Goal: Task Accomplishment & Management: Use online tool/utility

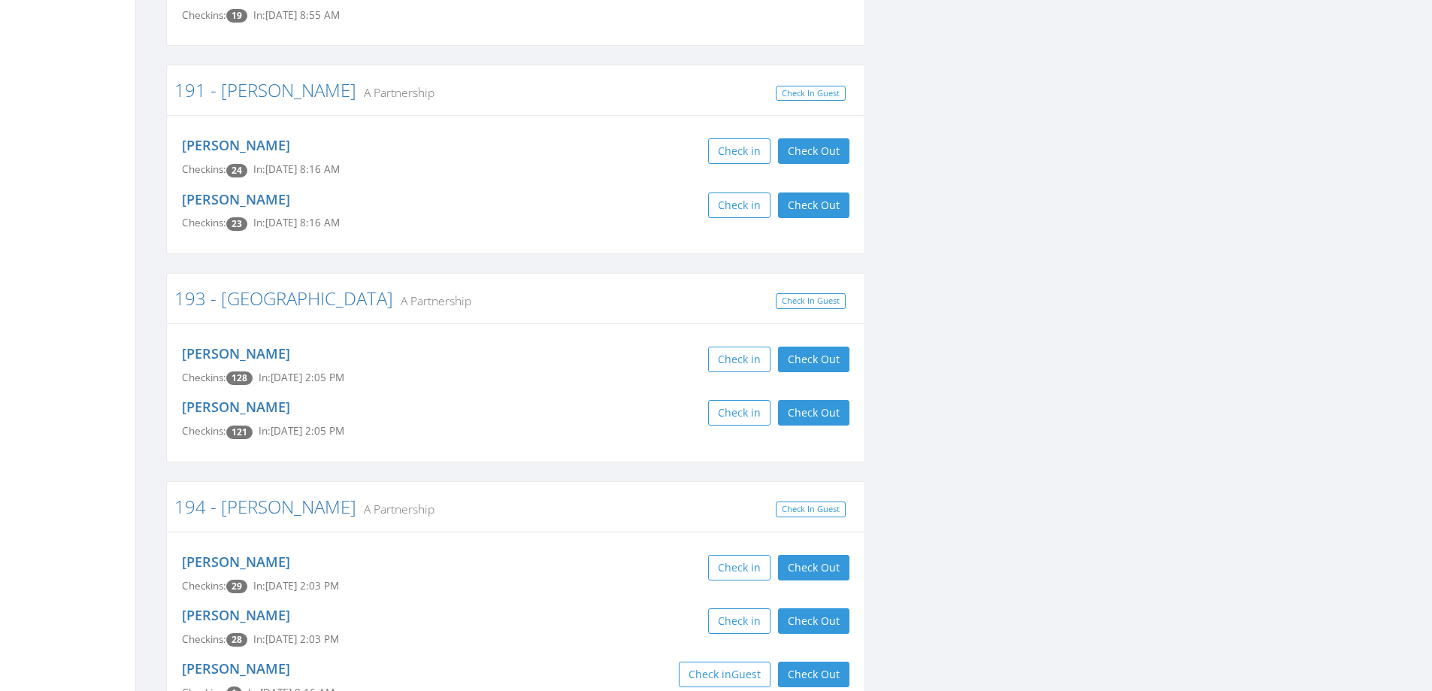
scroll to position [1203, 0]
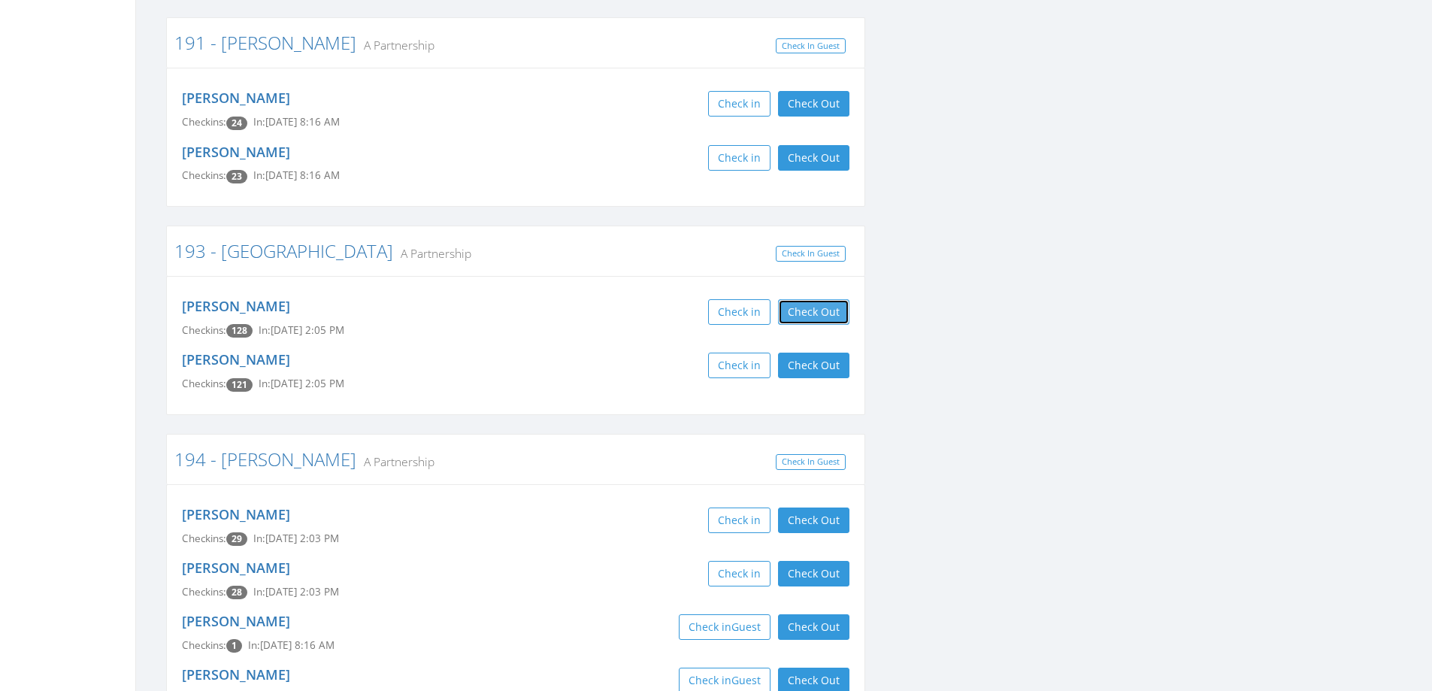
click at [829, 299] on button "Check Out" at bounding box center [813, 312] width 71 height 26
click at [817, 353] on button "Check Out" at bounding box center [813, 366] width 71 height 26
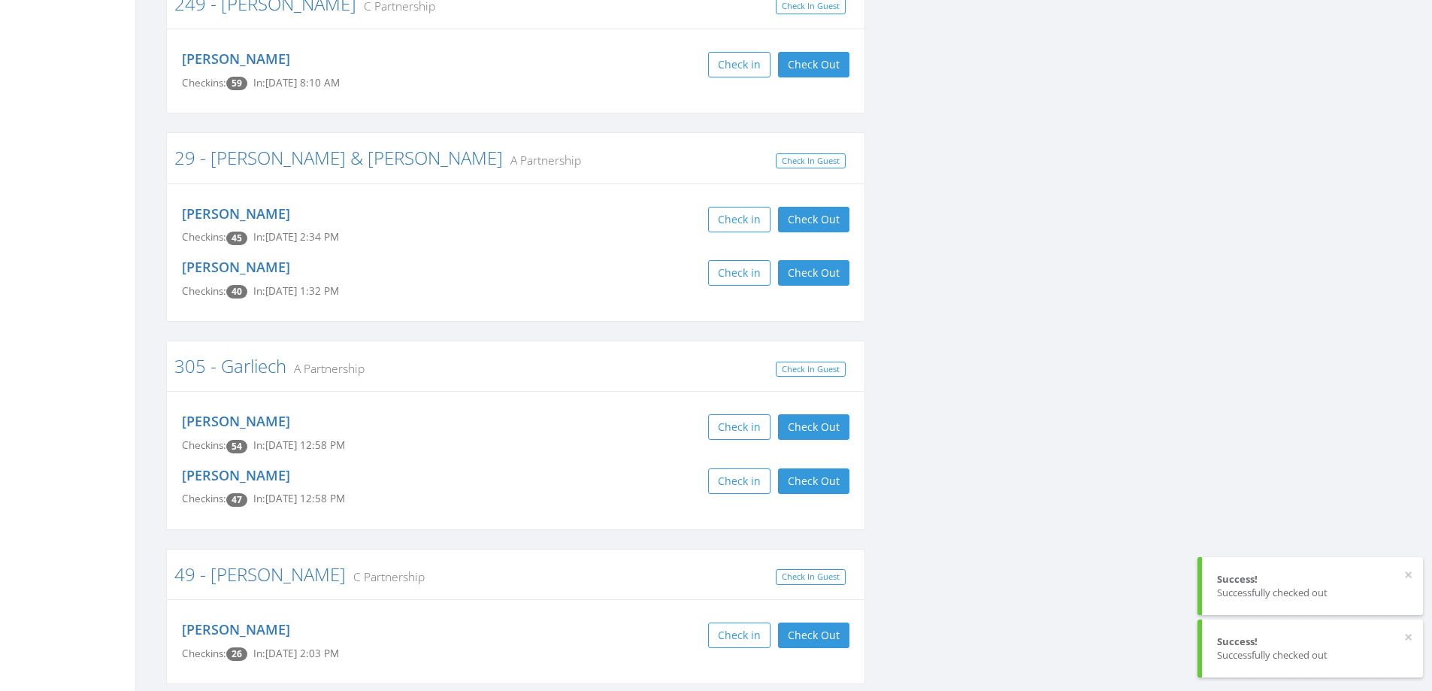
scroll to position [2406, 0]
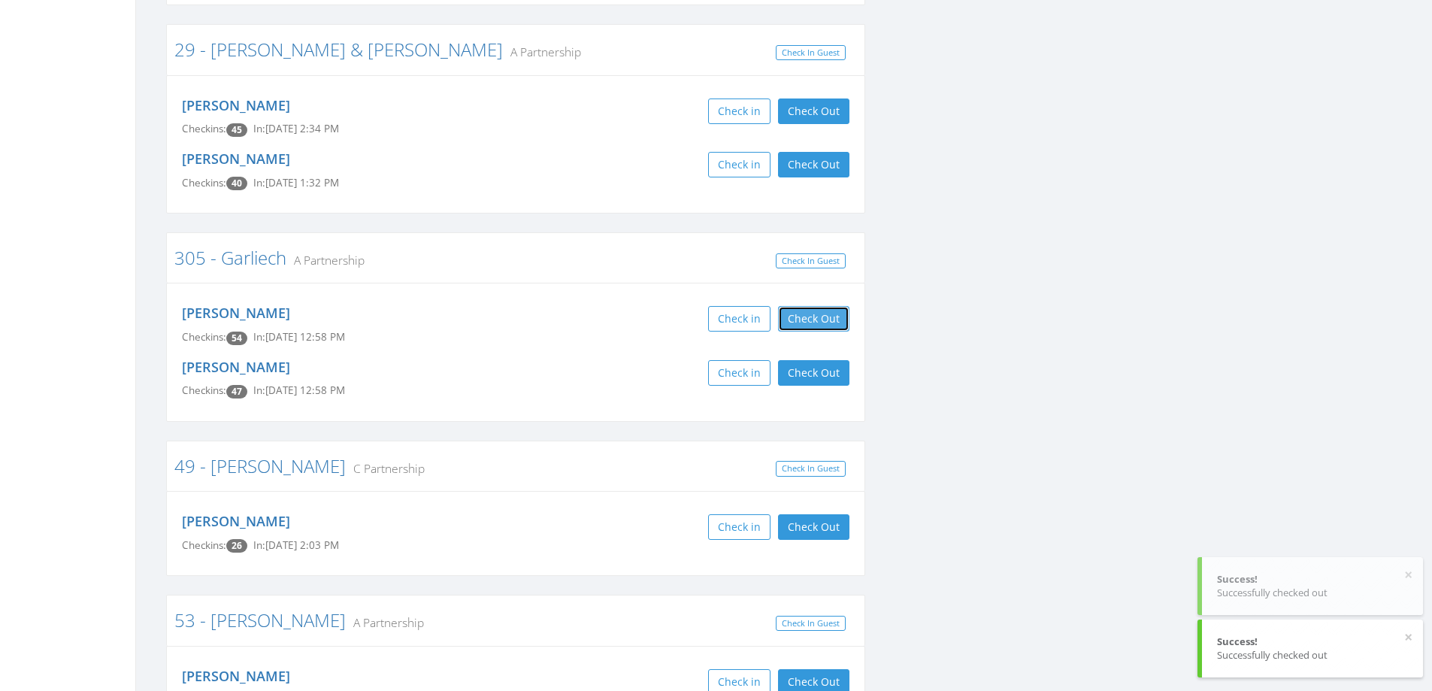
click at [817, 306] on button "Check Out" at bounding box center [813, 319] width 71 height 26
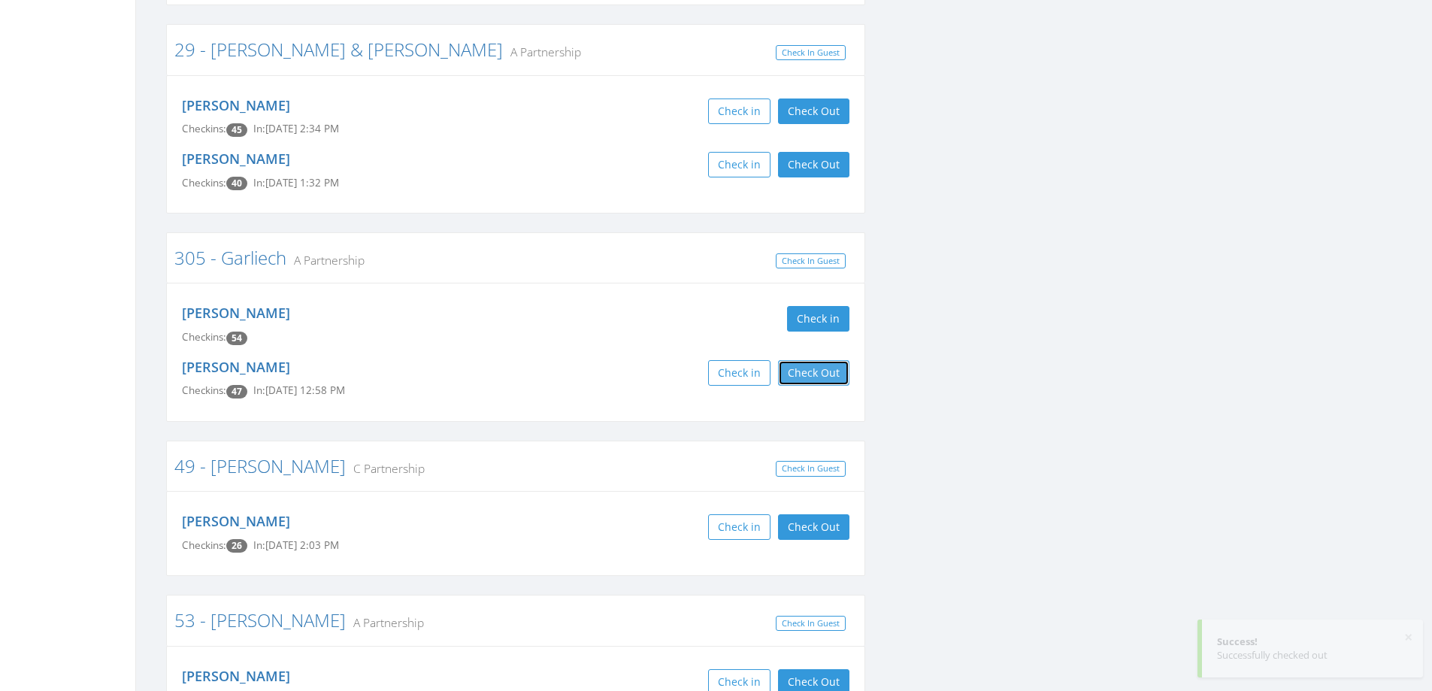
click at [806, 360] on button "Check Out" at bounding box center [813, 373] width 71 height 26
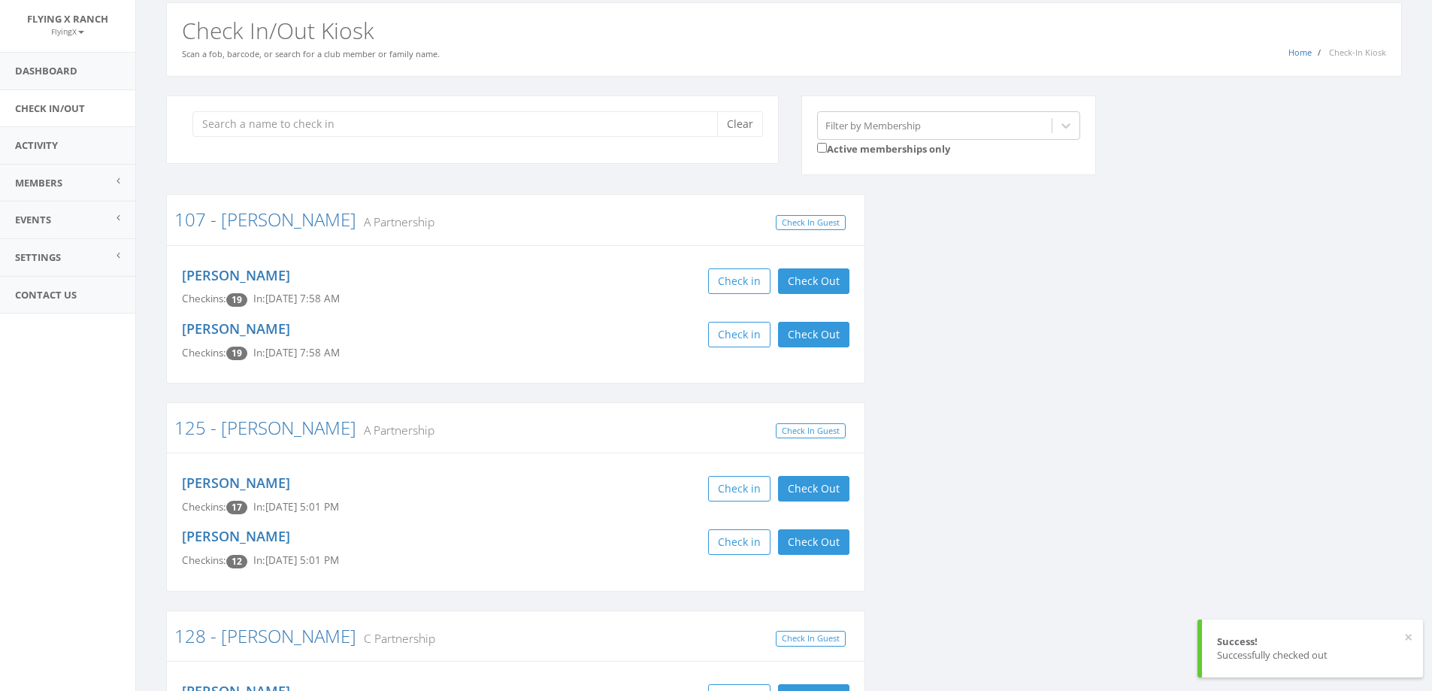
scroll to position [0, 0]
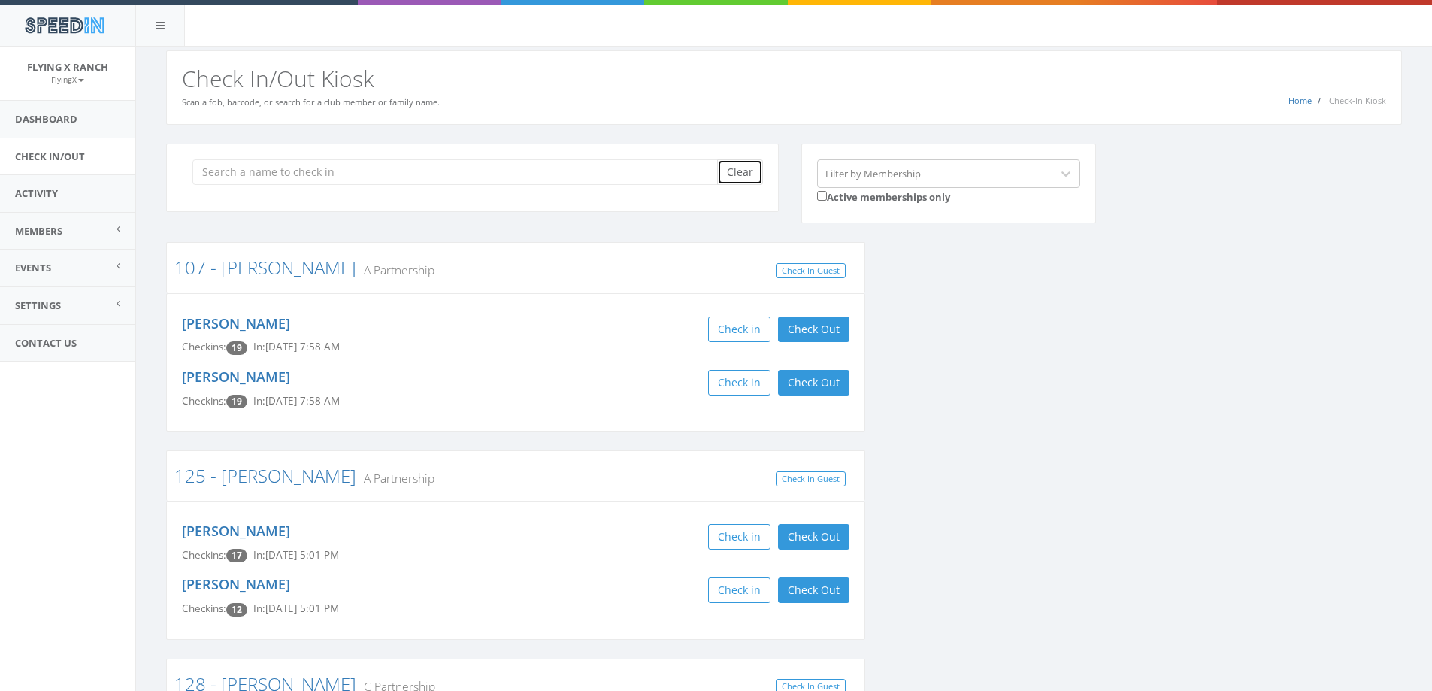
click at [755, 174] on button "Clear" at bounding box center [740, 172] width 46 height 26
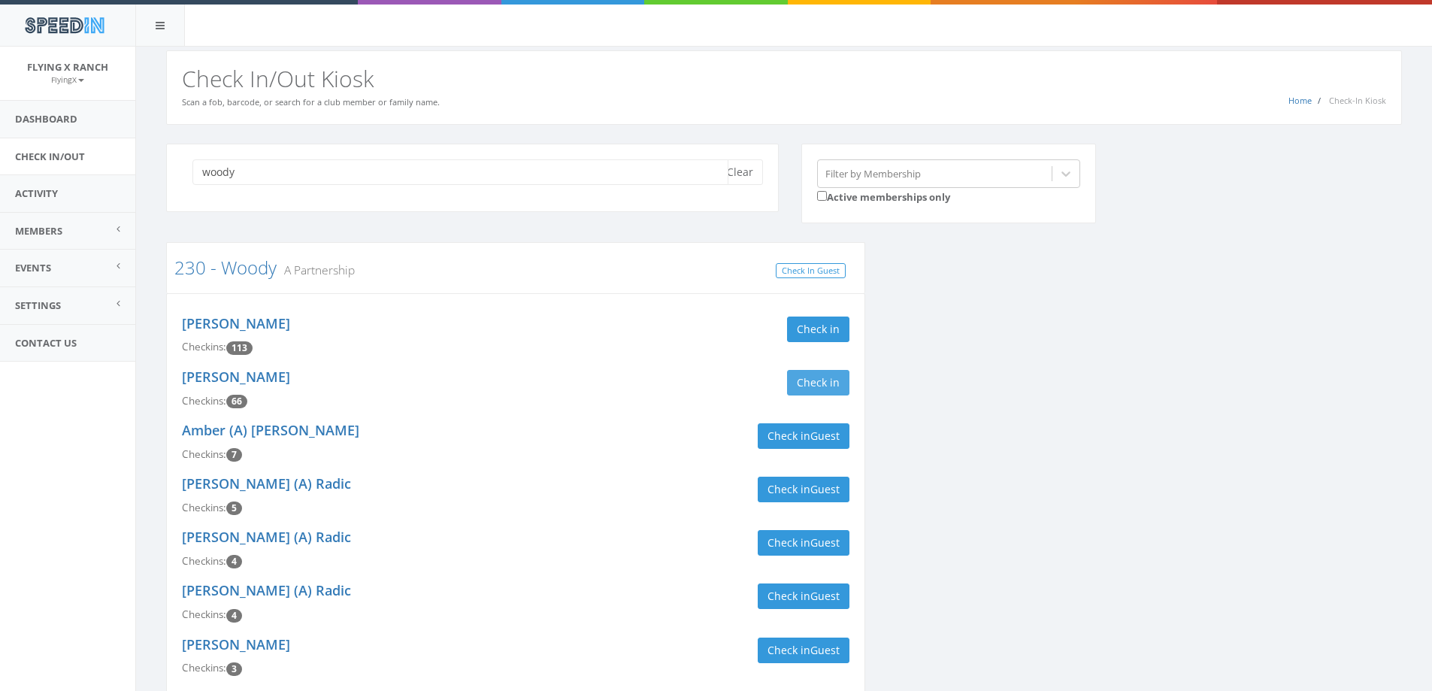
type input "woody"
click at [826, 389] on button "Check in" at bounding box center [818, 383] width 62 height 26
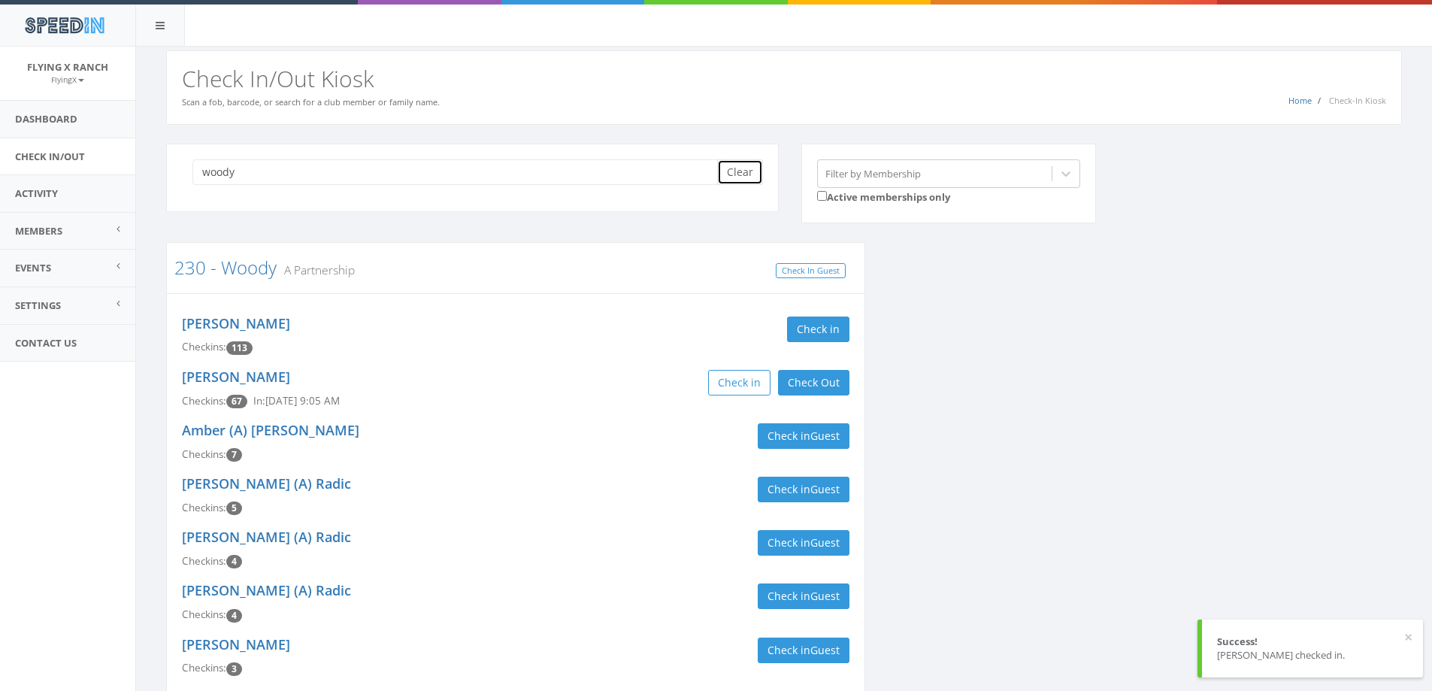
click at [738, 169] on button "Clear" at bounding box center [740, 172] width 46 height 26
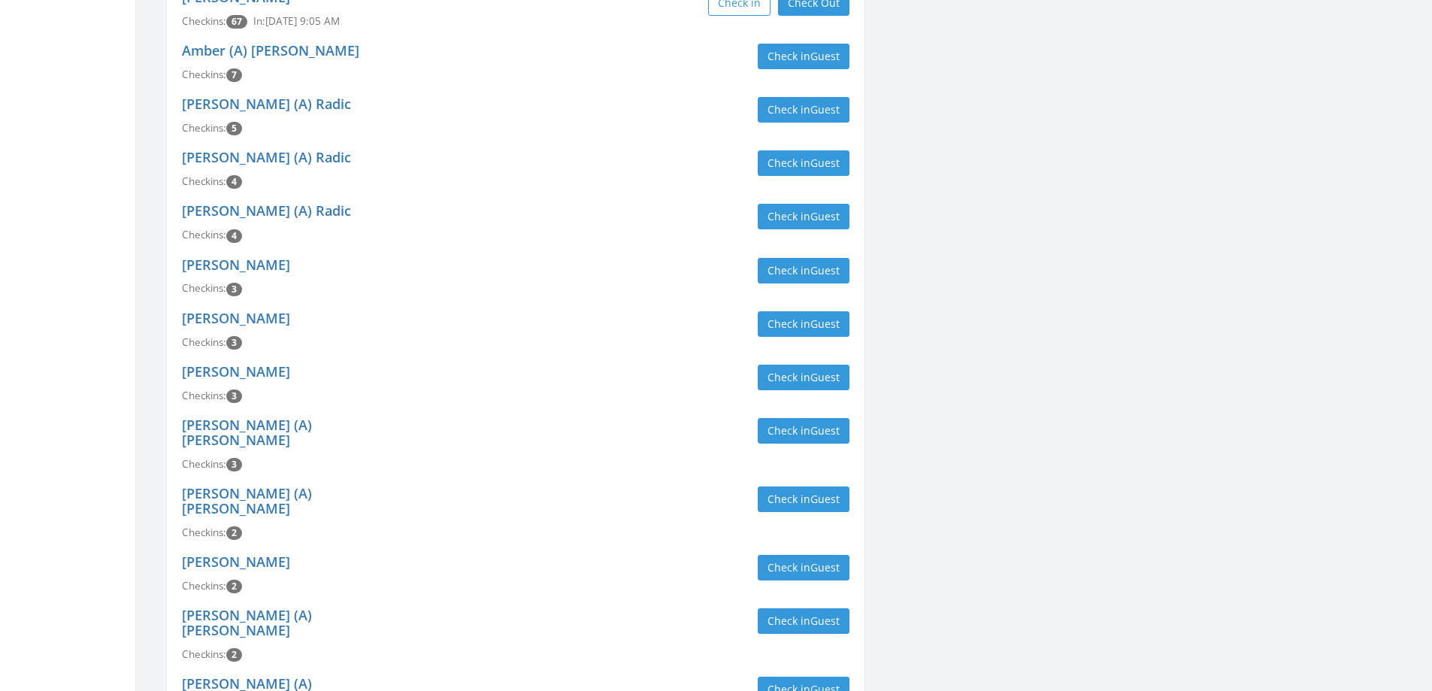
scroll to position [526, 0]
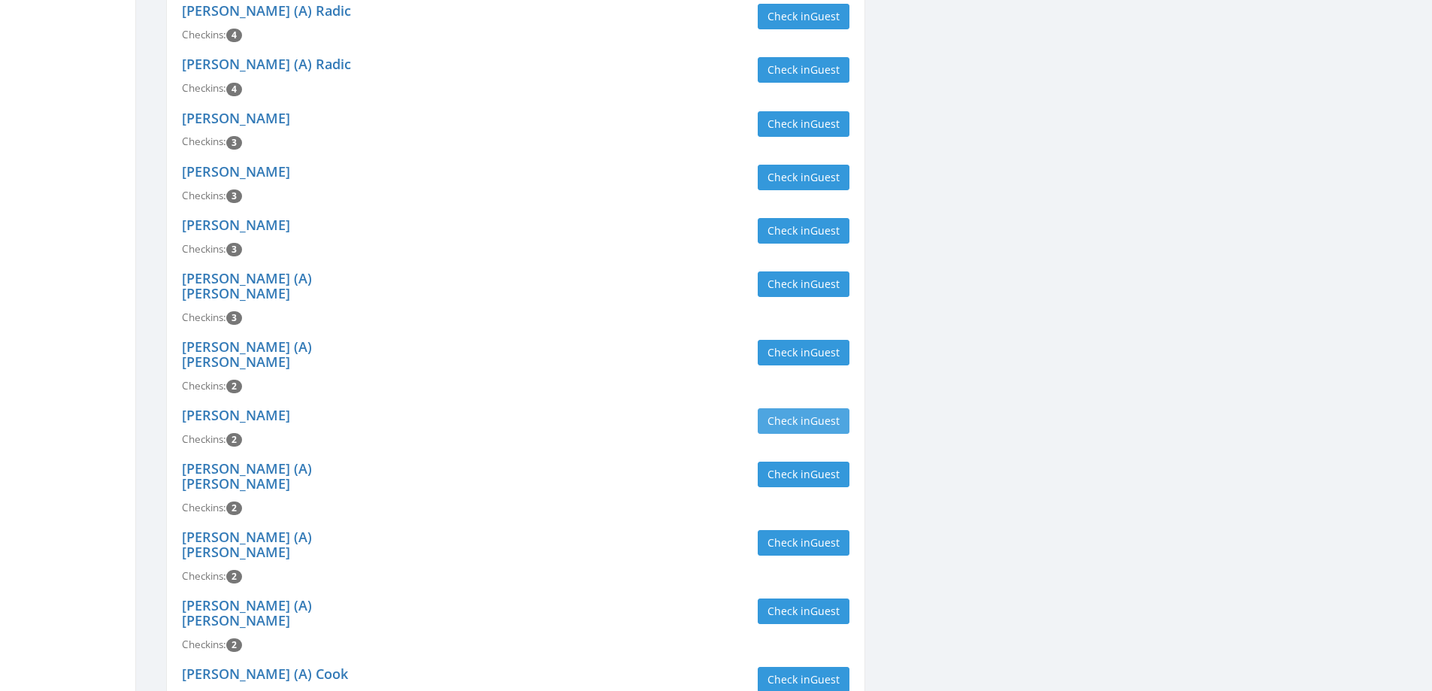
type input "woody"
click at [798, 408] on button "Check in Guest" at bounding box center [804, 421] width 92 height 26
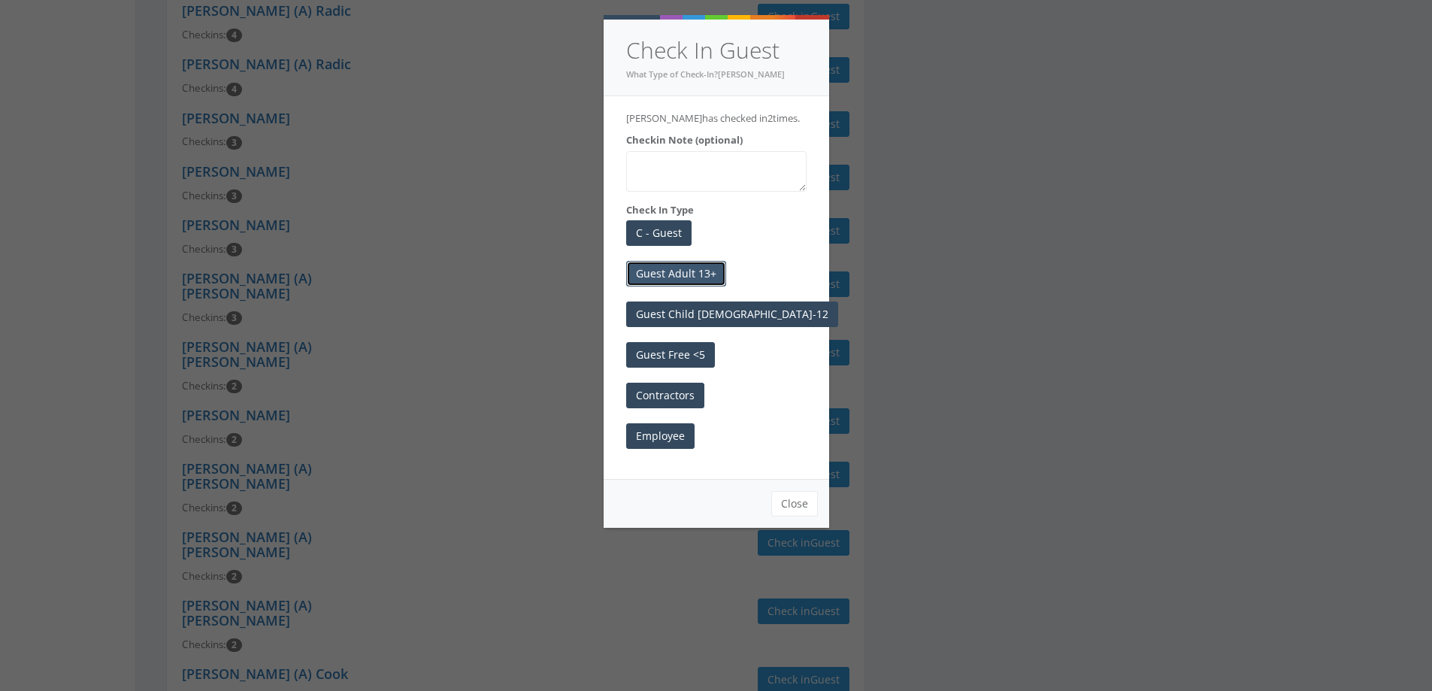
click at [680, 272] on button "Guest Adult 13+" at bounding box center [676, 274] width 100 height 26
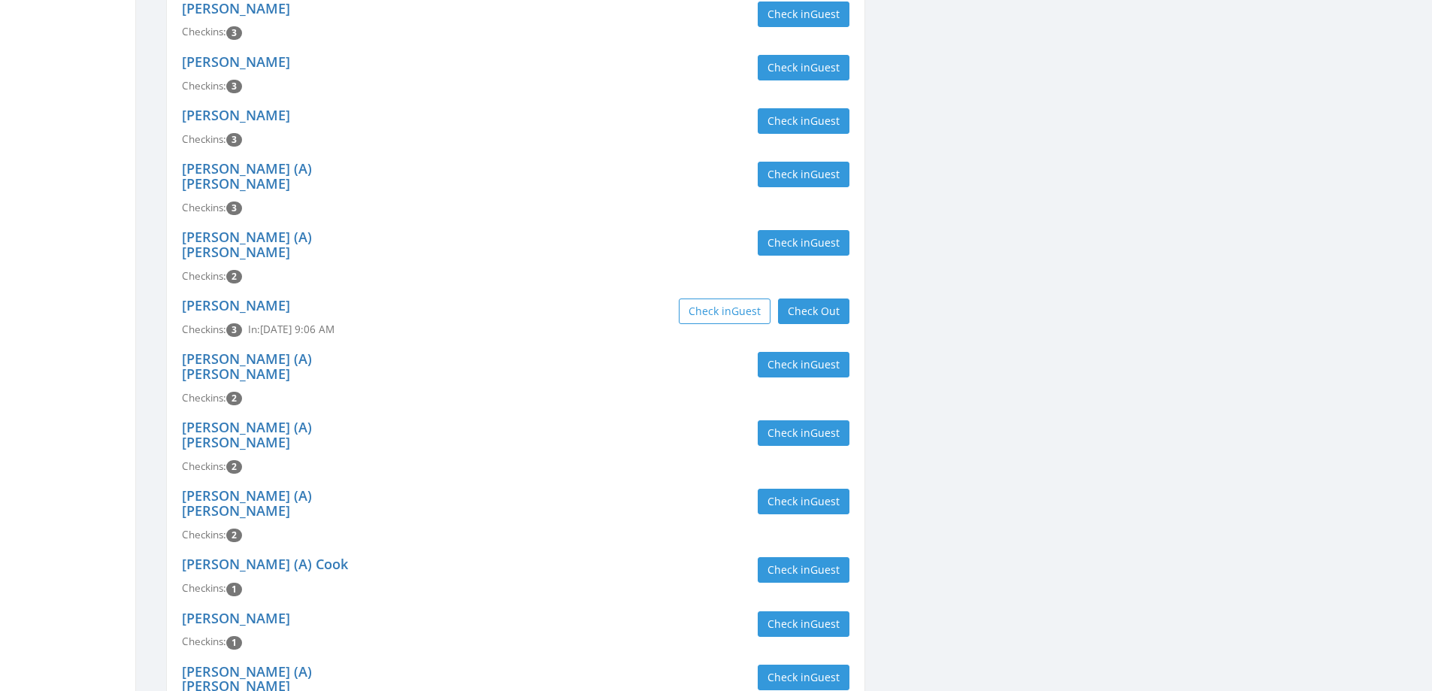
scroll to position [577, 0]
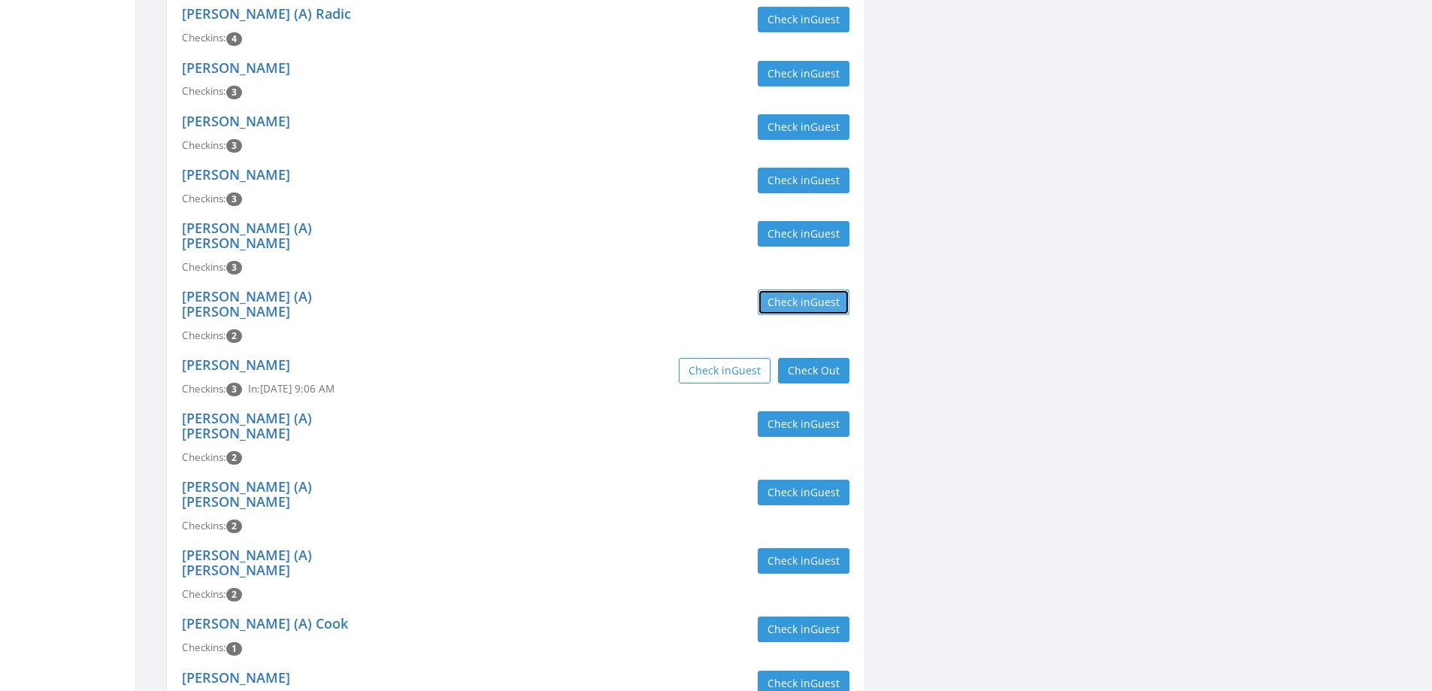
click at [817, 290] on button "Check in Guest" at bounding box center [804, 303] width 92 height 26
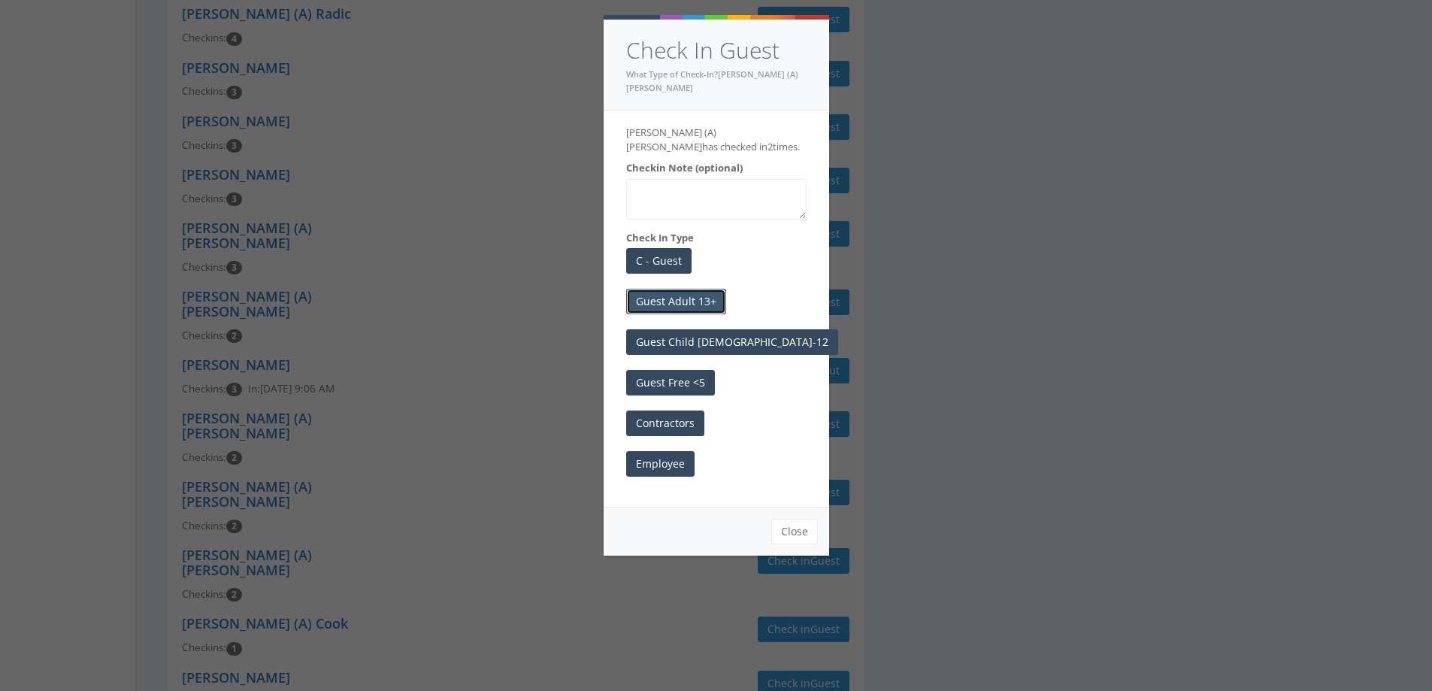
click at [708, 289] on button "Guest Adult 13+" at bounding box center [676, 302] width 100 height 26
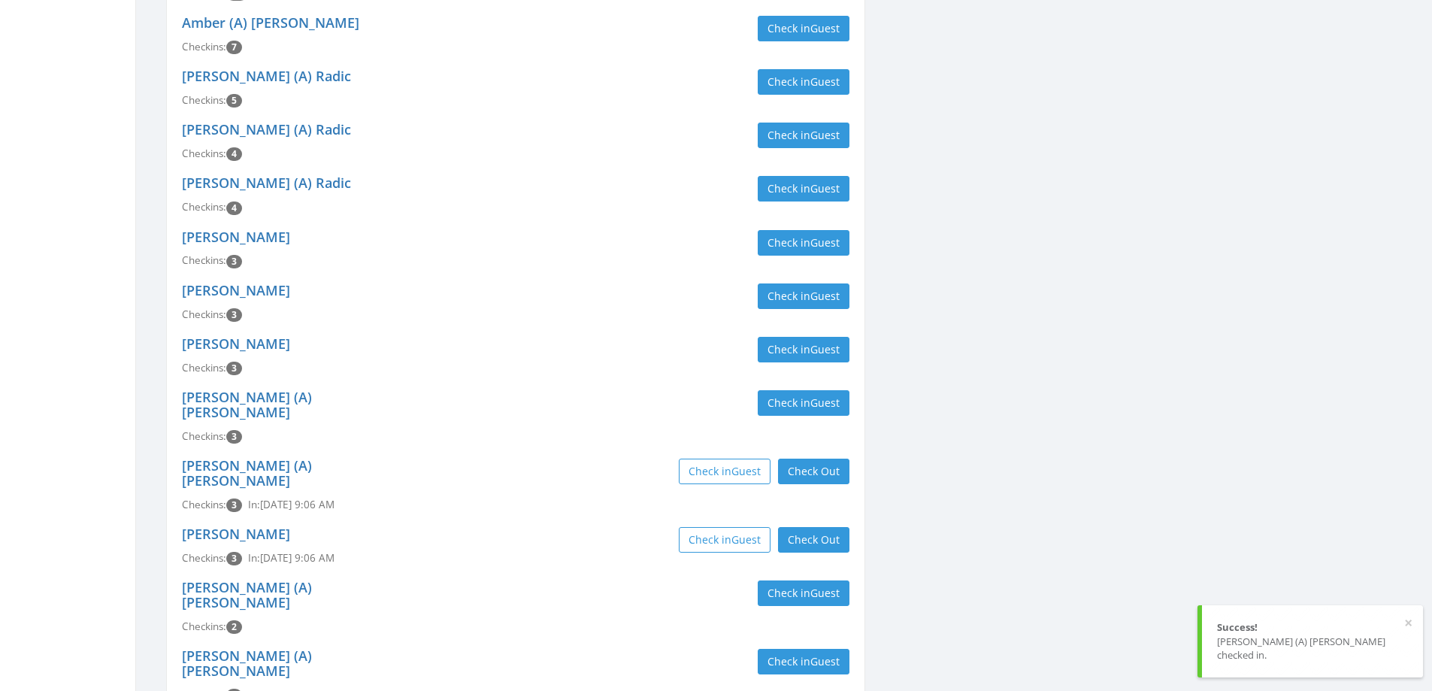
scroll to position [126, 0]
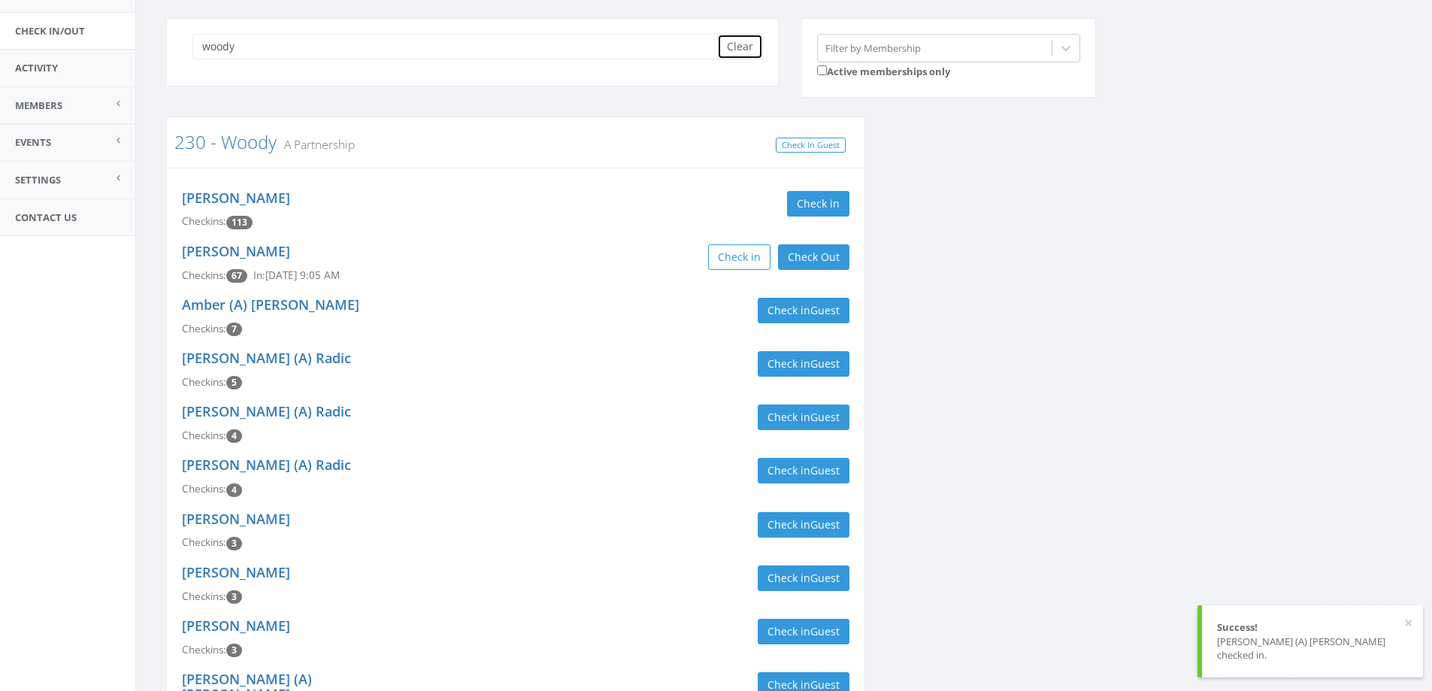
click at [745, 42] on button "Clear" at bounding box center [740, 47] width 46 height 26
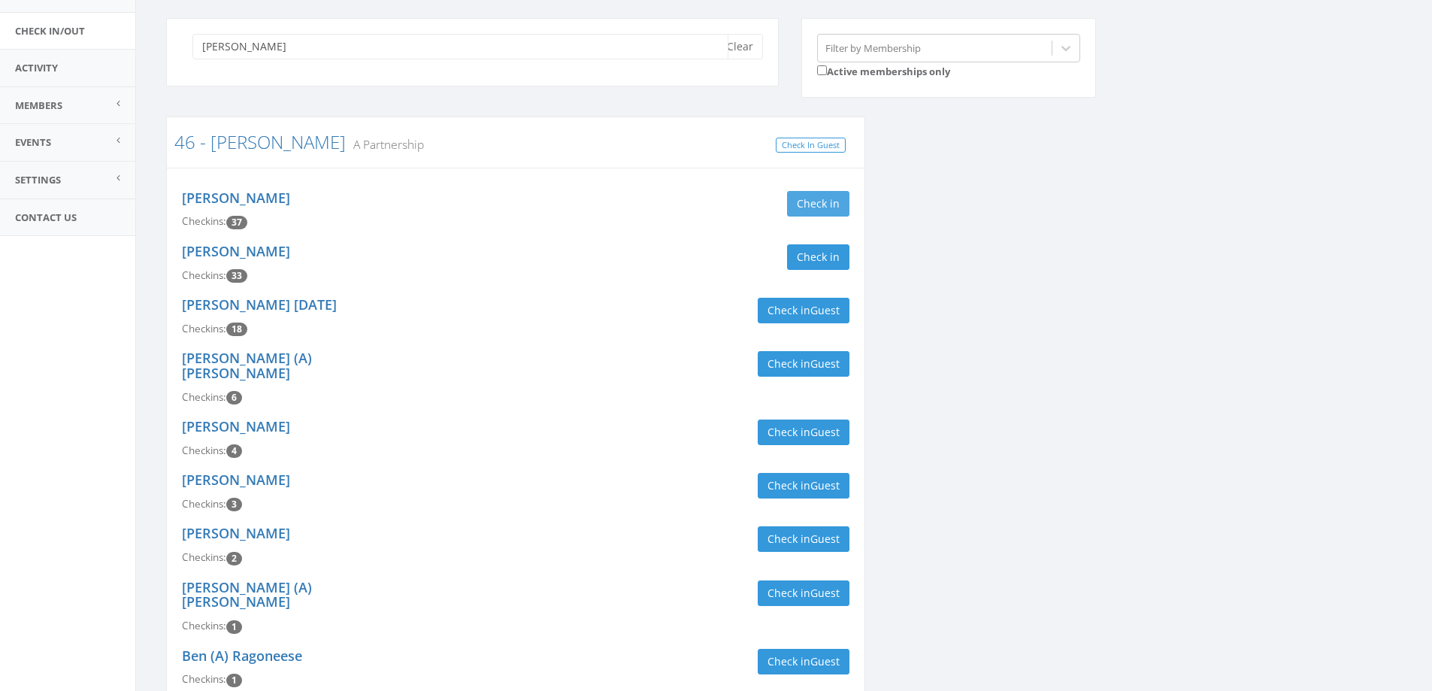
type input "[PERSON_NAME]"
click at [820, 200] on button "Check in" at bounding box center [818, 204] width 62 height 26
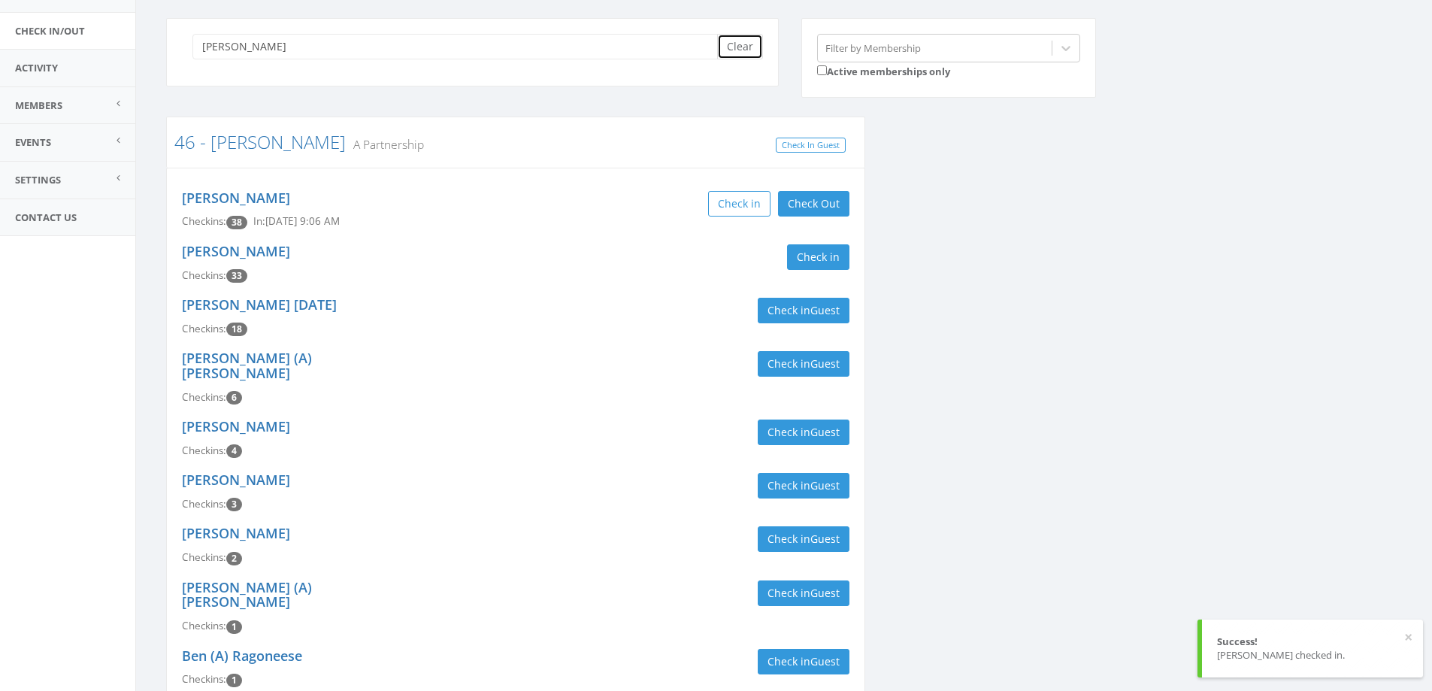
click at [729, 52] on button "Clear" at bounding box center [740, 47] width 46 height 26
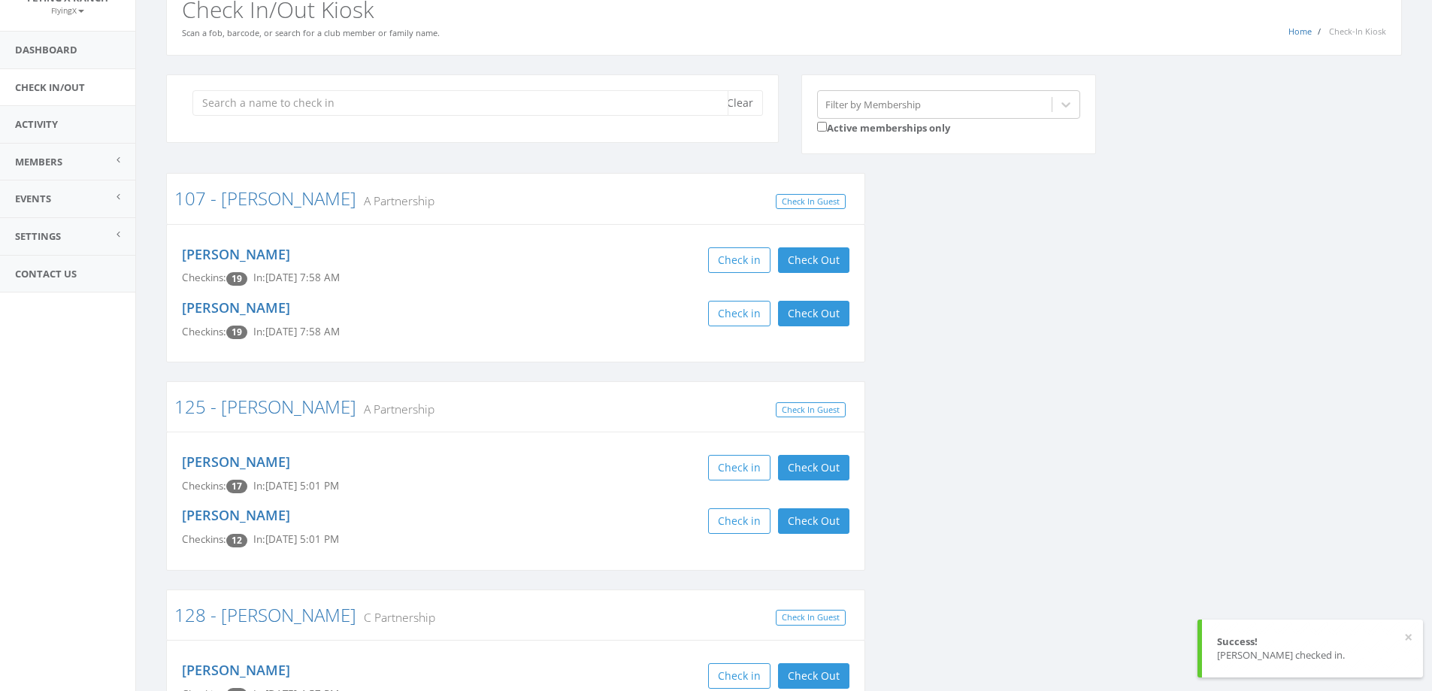
scroll to position [0, 0]
